Goal: Go to known website: Go to known website

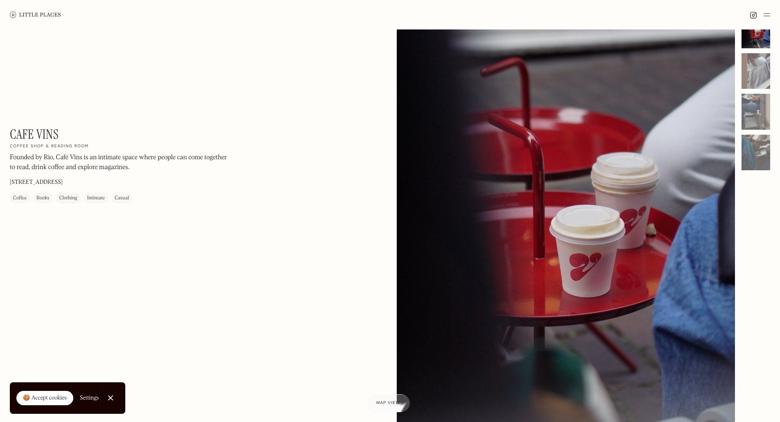
scroll to position [27, 0]
click at [27, 10] on link at bounding box center [35, 14] width 51 height 29
click at [762, 70] on div at bounding box center [755, 72] width 29 height 36
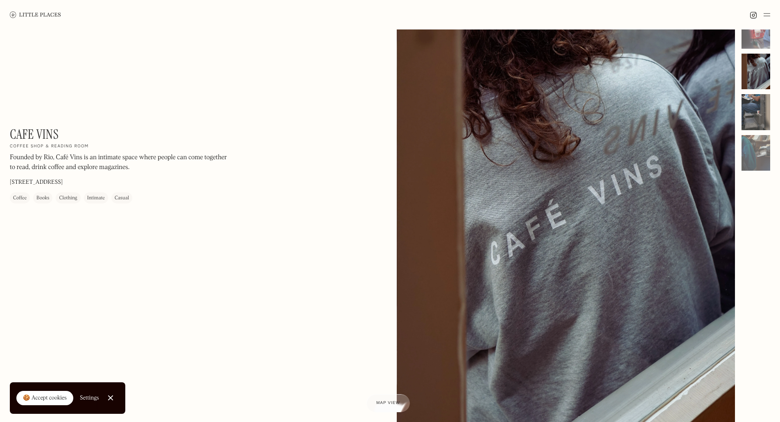
click at [756, 111] on div at bounding box center [755, 112] width 29 height 36
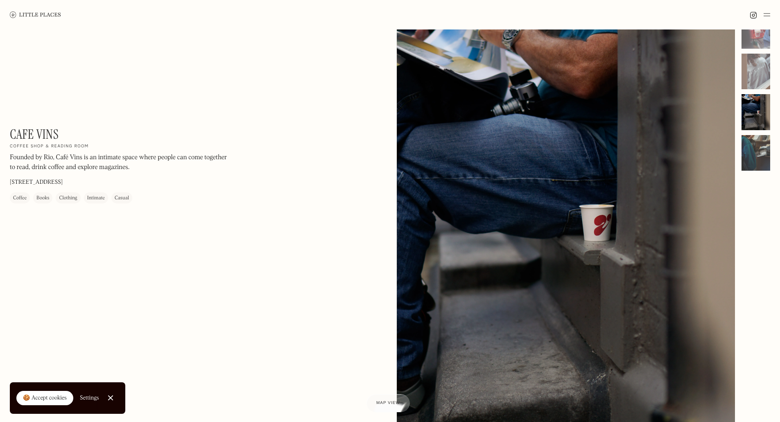
click at [752, 155] on div at bounding box center [755, 153] width 29 height 36
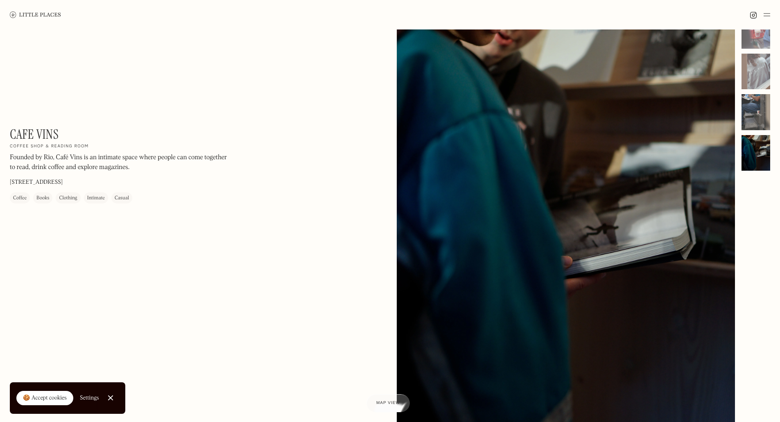
click at [747, 115] on div at bounding box center [755, 112] width 29 height 36
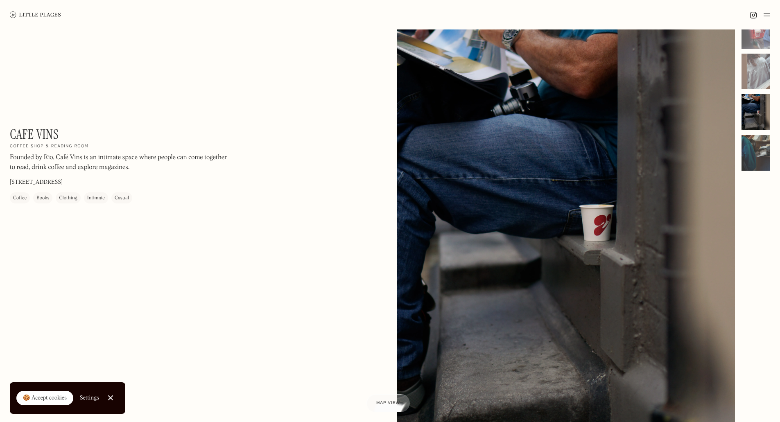
click at [760, 150] on div at bounding box center [755, 153] width 29 height 36
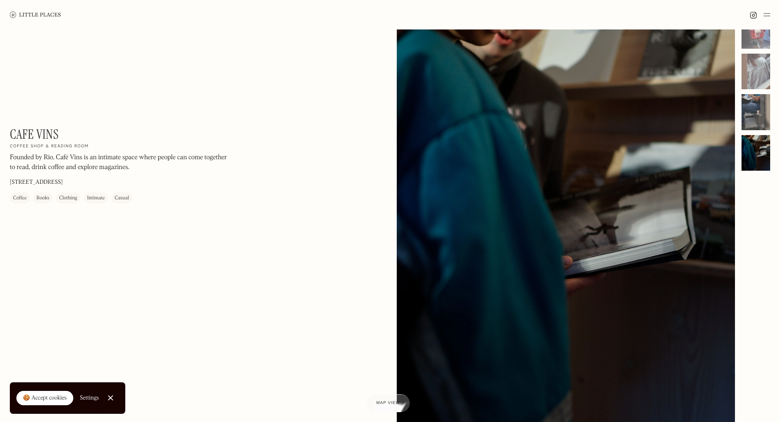
click at [762, 95] on div at bounding box center [755, 112] width 29 height 36
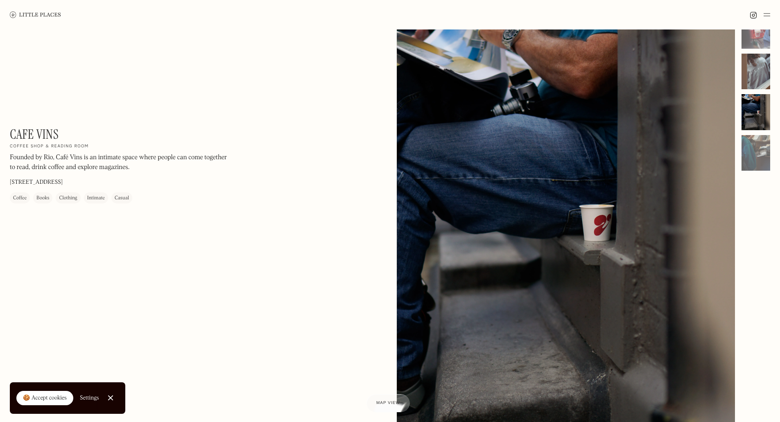
click at [759, 67] on div at bounding box center [755, 72] width 29 height 36
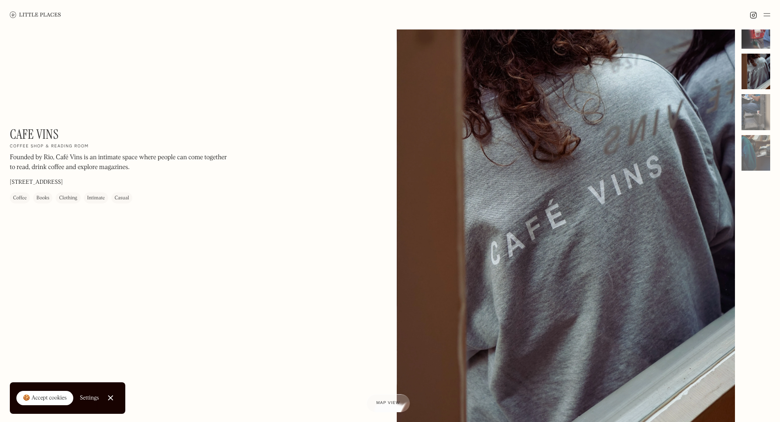
click at [753, 42] on div at bounding box center [755, 31] width 29 height 36
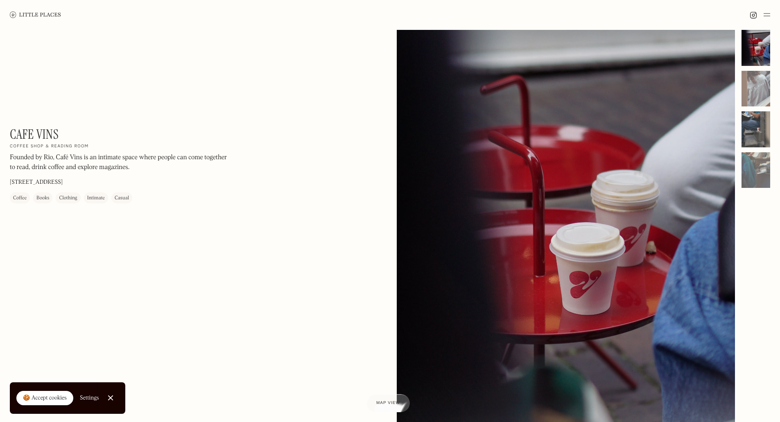
scroll to position [0, 0]
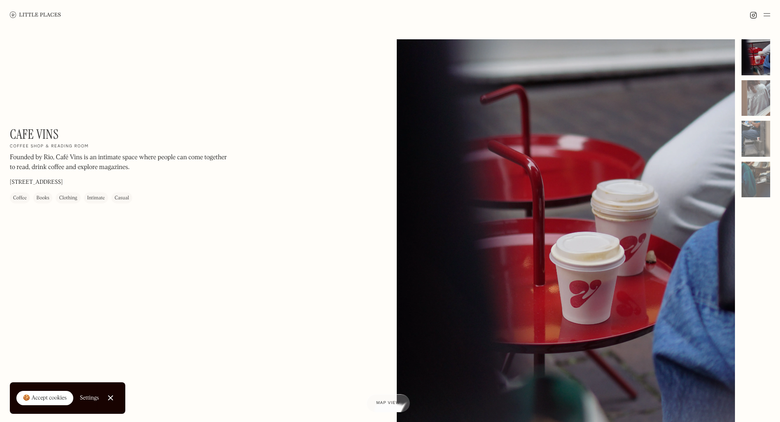
click at [755, 60] on div at bounding box center [755, 57] width 29 height 36
click at [755, 90] on div at bounding box center [755, 98] width 29 height 36
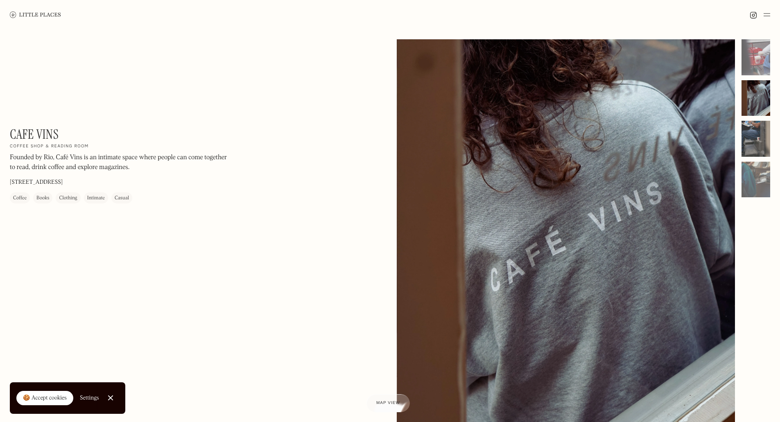
click at [757, 124] on div at bounding box center [755, 139] width 29 height 36
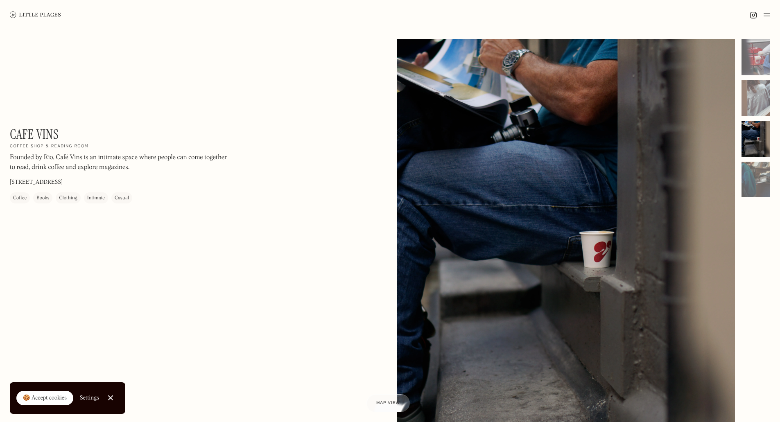
click at [763, 130] on div at bounding box center [755, 139] width 29 height 36
click at [765, 153] on div at bounding box center [755, 139] width 29 height 36
click at [757, 92] on div at bounding box center [755, 98] width 29 height 36
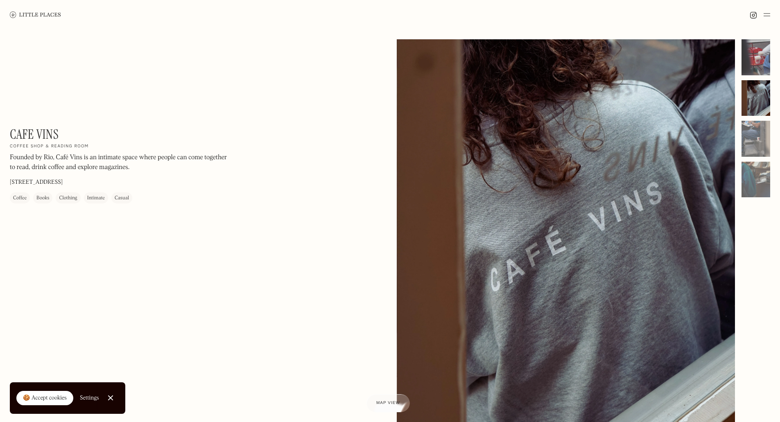
click at [757, 57] on div at bounding box center [755, 57] width 29 height 36
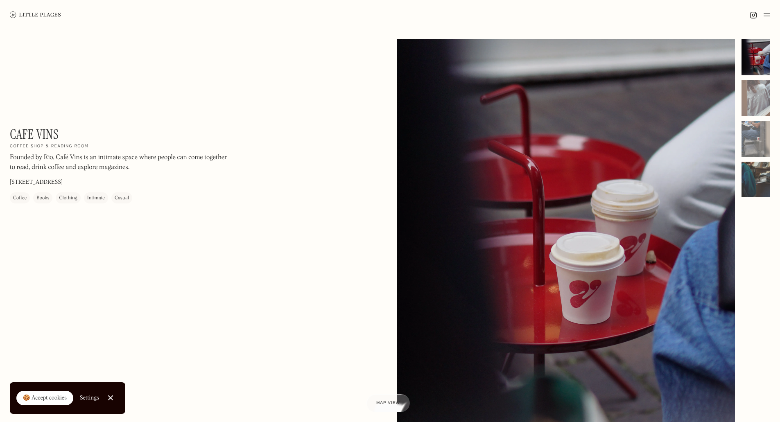
click at [760, 176] on div at bounding box center [755, 180] width 29 height 36
